Goal: Check status: Check status

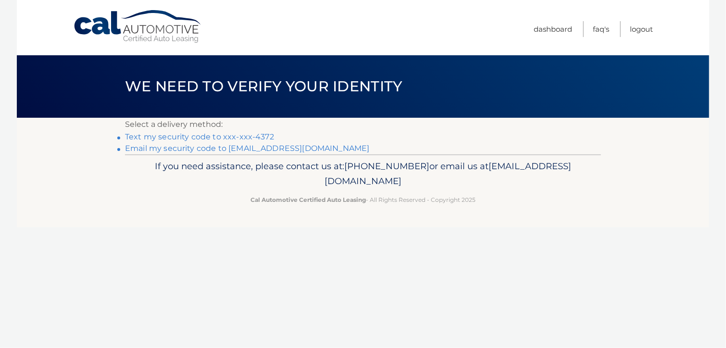
click at [248, 134] on link "Text my security code to xxx-xxx-4372" at bounding box center [199, 136] width 149 height 9
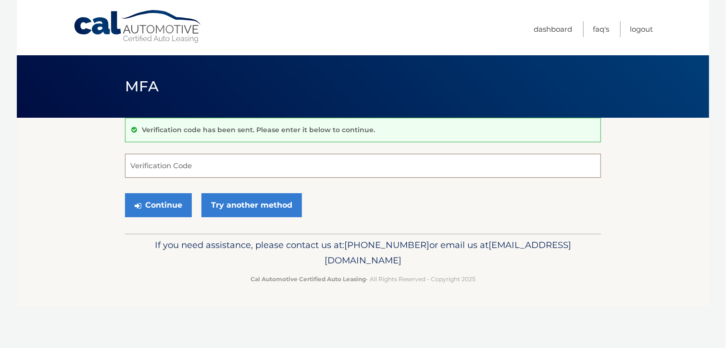
click at [187, 165] on input "Verification Code" at bounding box center [363, 166] width 476 height 24
type input "381175"
click at [156, 204] on button "Continue" at bounding box center [158, 205] width 67 height 24
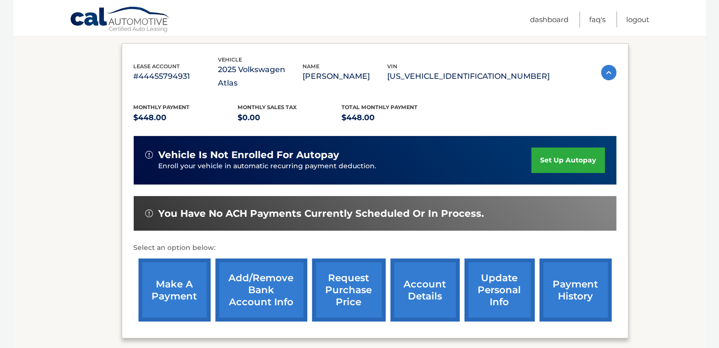
scroll to position [157, 0]
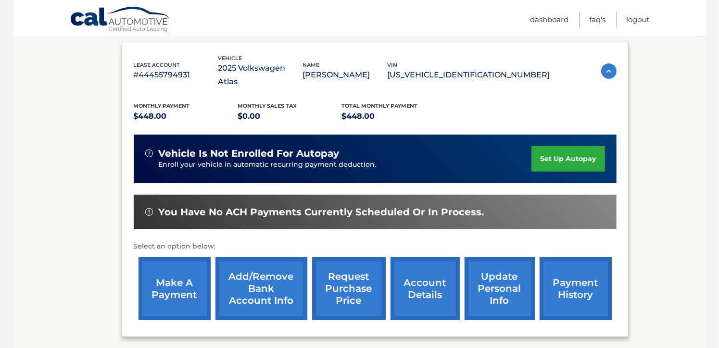
click at [571, 272] on link "payment history" at bounding box center [575, 288] width 72 height 63
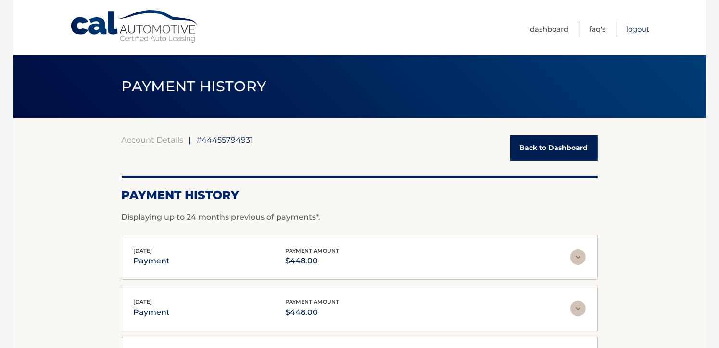
click at [638, 26] on link "Logout" at bounding box center [637, 29] width 23 height 16
